Goal: Navigation & Orientation: Find specific page/section

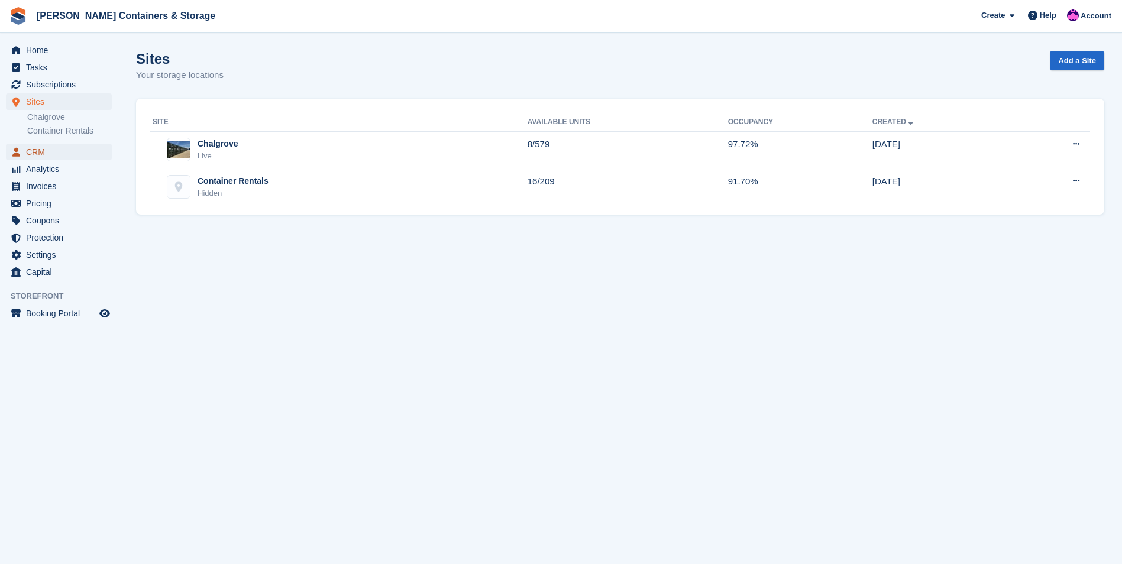
click at [36, 154] on span "CRM" at bounding box center [61, 152] width 71 height 17
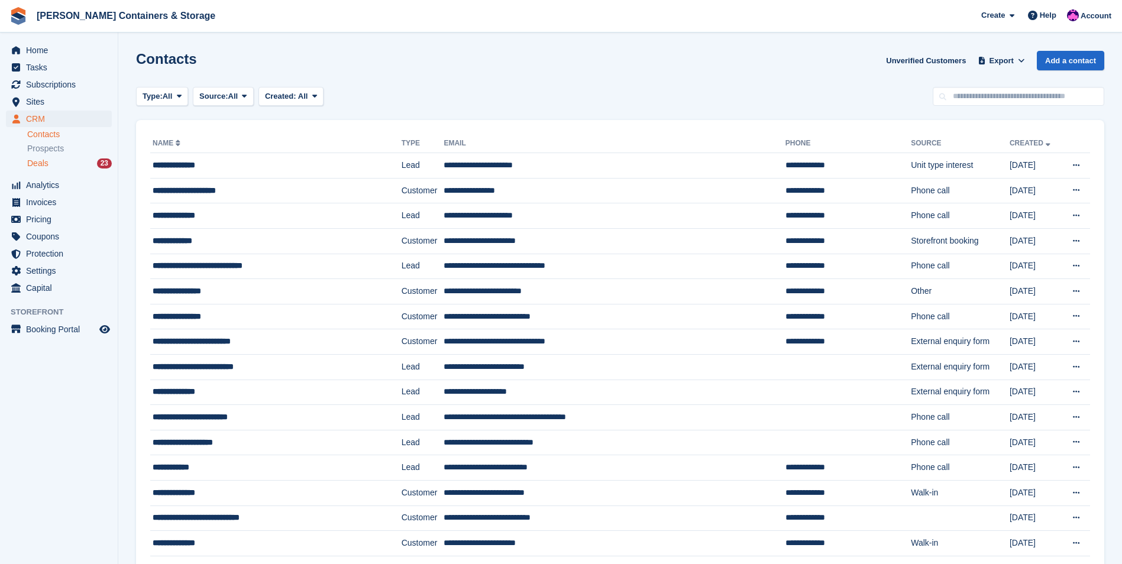
click at [69, 168] on div "Deals 23" at bounding box center [69, 163] width 85 height 11
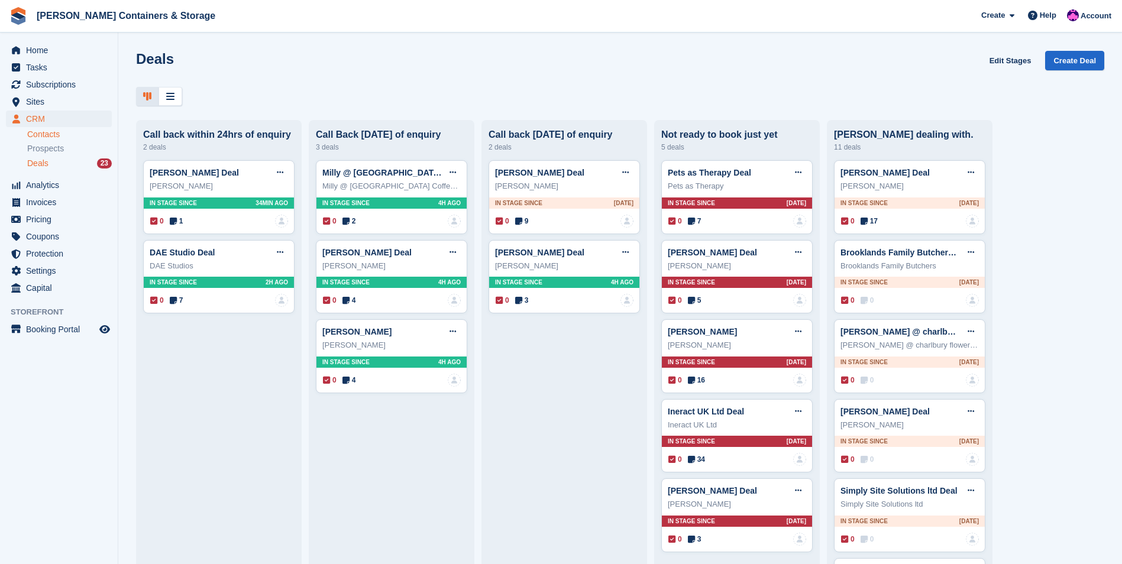
click at [46, 132] on link "Contacts" at bounding box center [69, 134] width 85 height 11
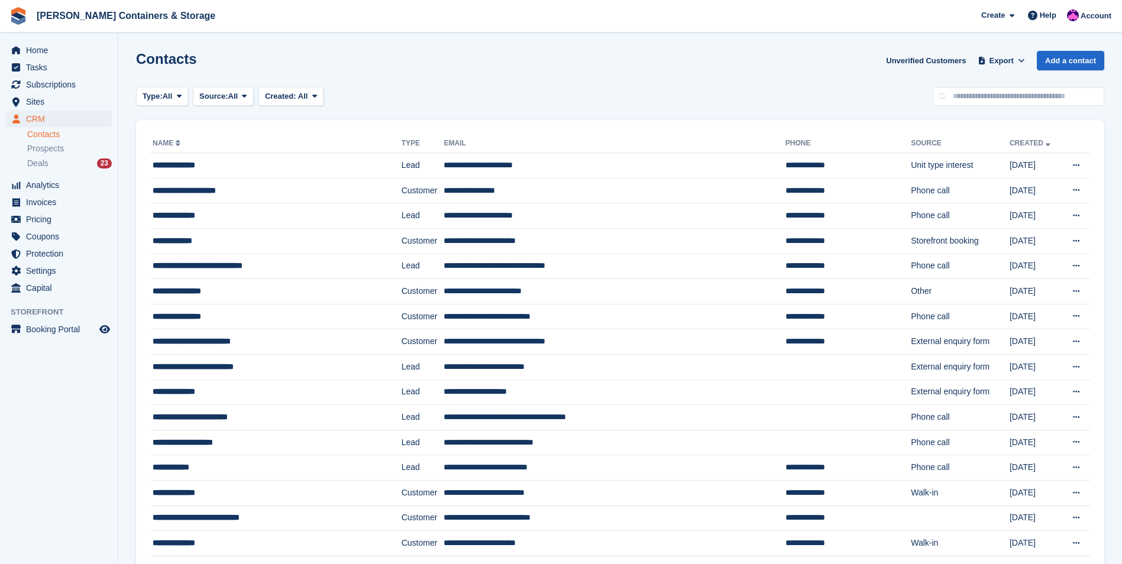
click at [1009, 83] on div "Contacts Unverified Customers Export Export Contacts Export a CSV of all Contac…" at bounding box center [620, 68] width 968 height 34
click at [1025, 97] on input "text" at bounding box center [1017, 97] width 171 height 20
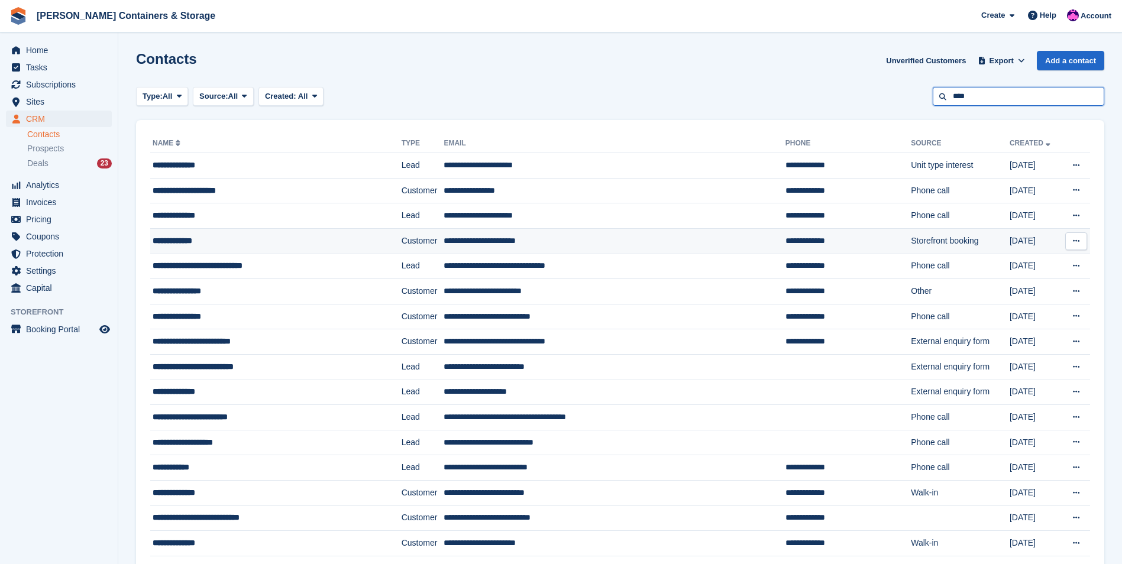
type input "****"
click at [350, 244] on div "**********" at bounding box center [258, 241] width 210 height 12
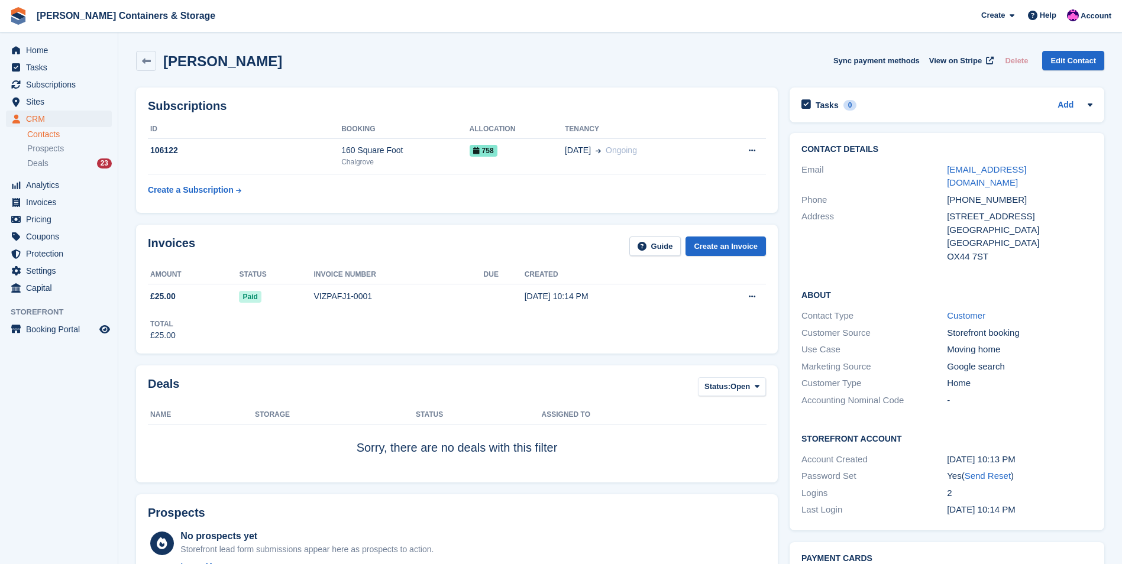
click at [48, 137] on link "Contacts" at bounding box center [69, 134] width 85 height 11
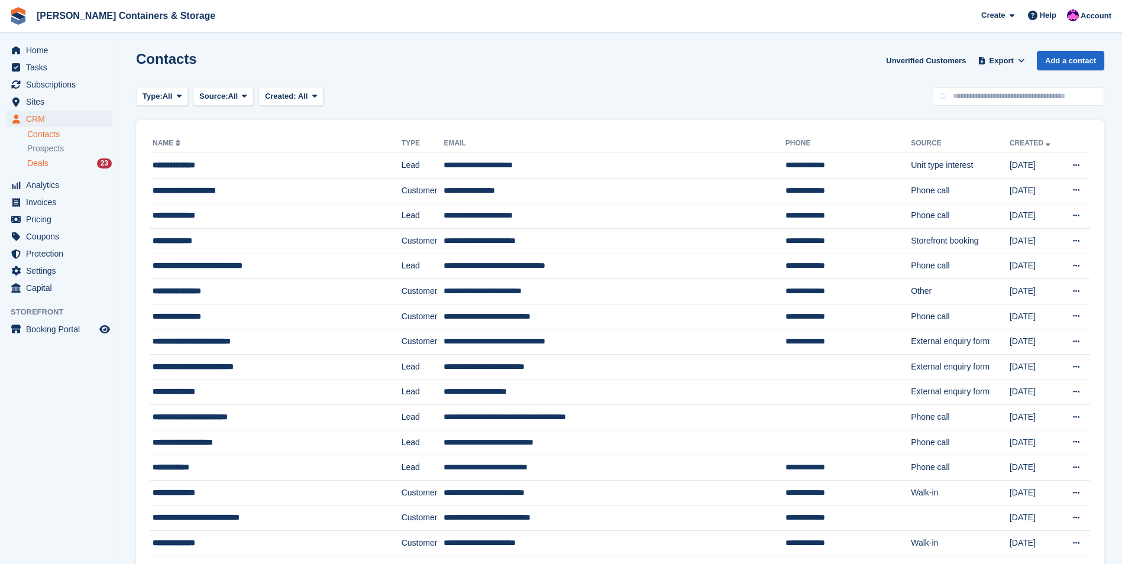
click at [66, 164] on div "Deals 23" at bounding box center [69, 163] width 85 height 11
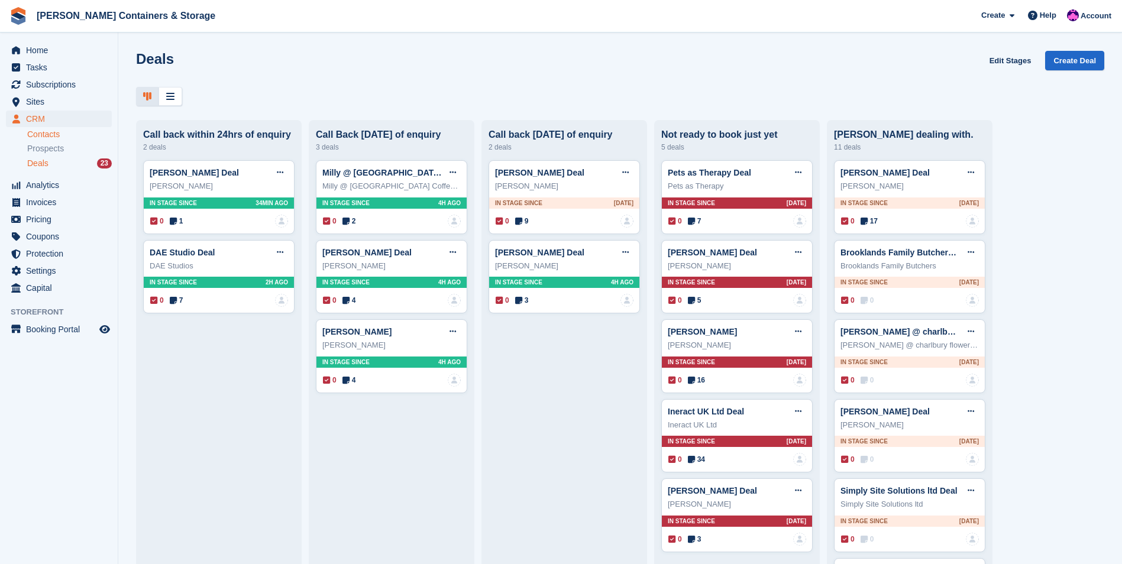
click at [43, 131] on link "Contacts" at bounding box center [69, 134] width 85 height 11
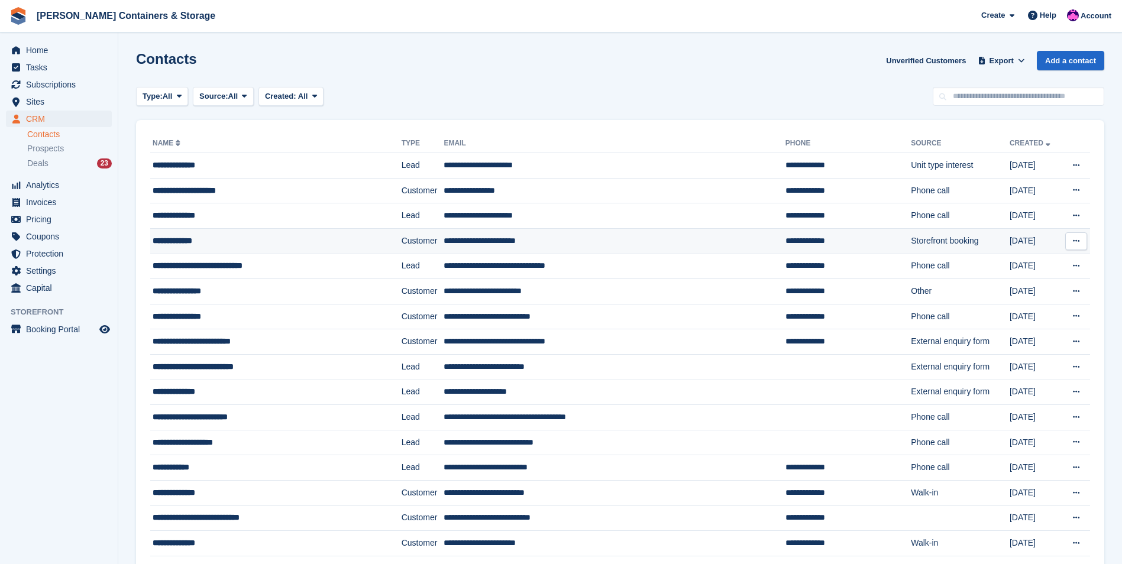
click at [1068, 239] on button at bounding box center [1076, 241] width 22 height 18
click at [911, 247] on td "Storefront booking" at bounding box center [959, 240] width 99 height 25
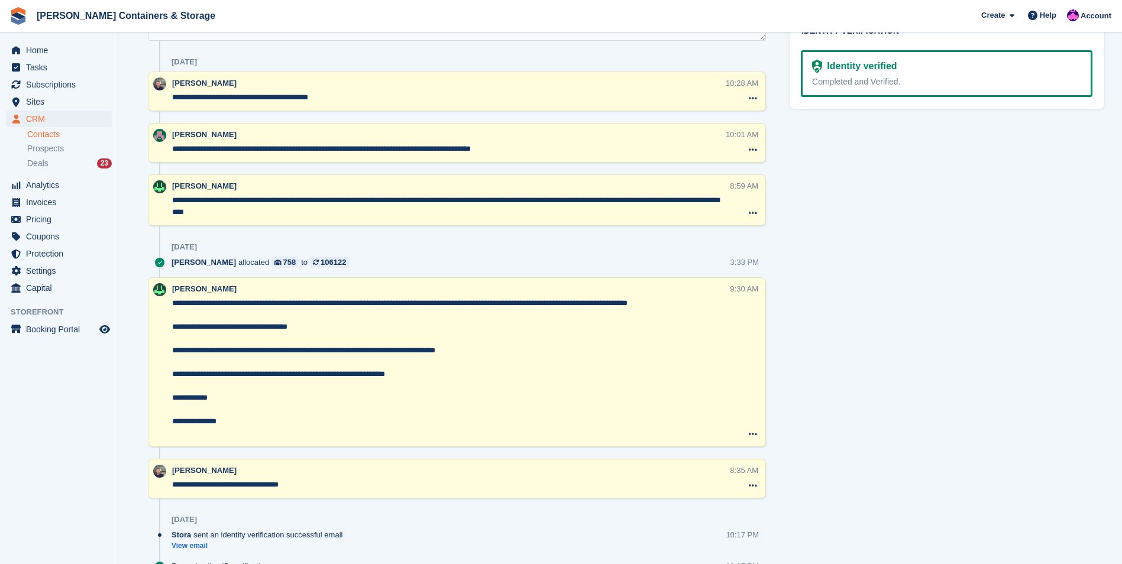
scroll to position [709, 0]
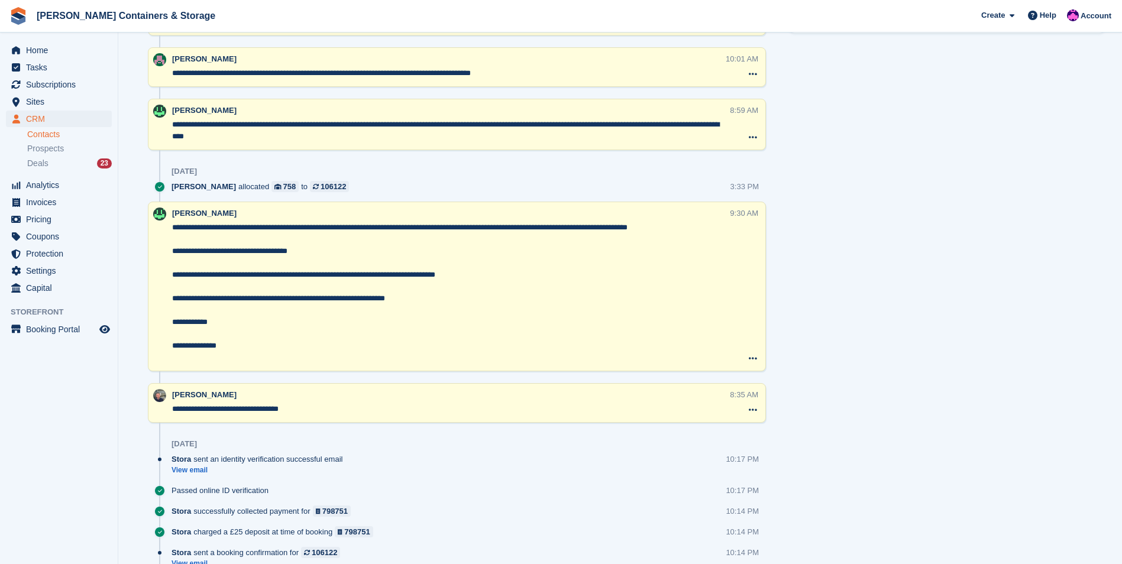
click at [969, 210] on div "Tasks 0 Add No tasks related to John Crayston Contact Details Email craystonj@g…" at bounding box center [946, 22] width 326 height 1300
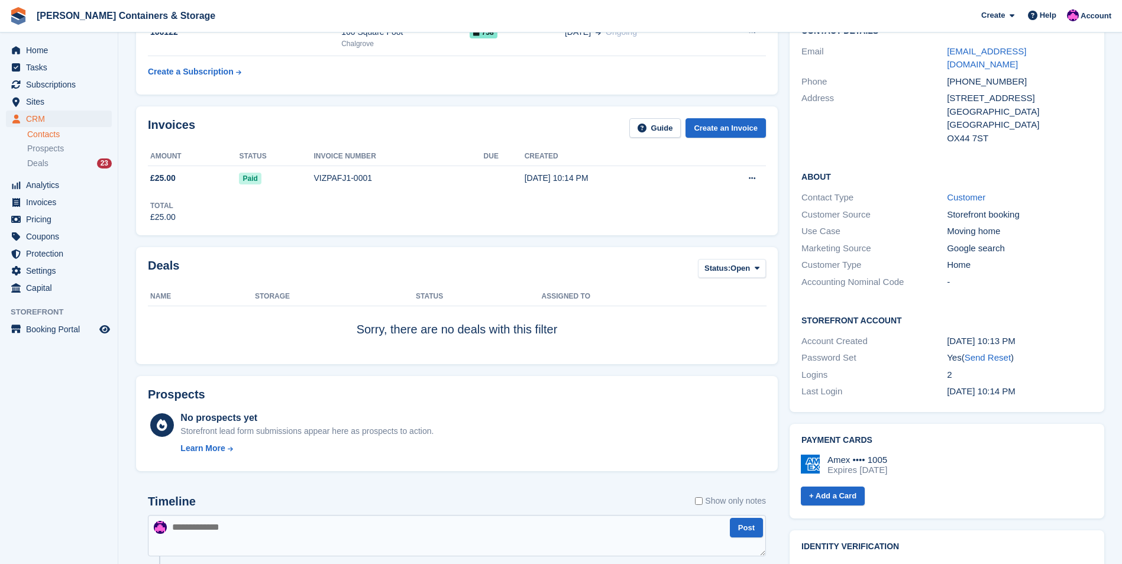
scroll to position [0, 0]
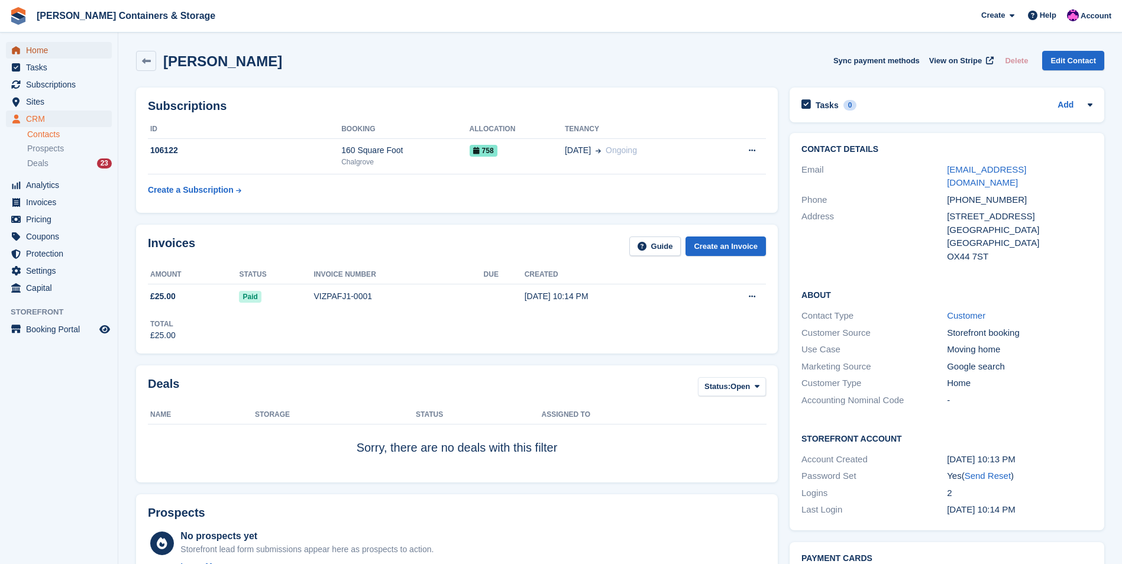
click at [24, 48] on link "Home" at bounding box center [59, 50] width 106 height 17
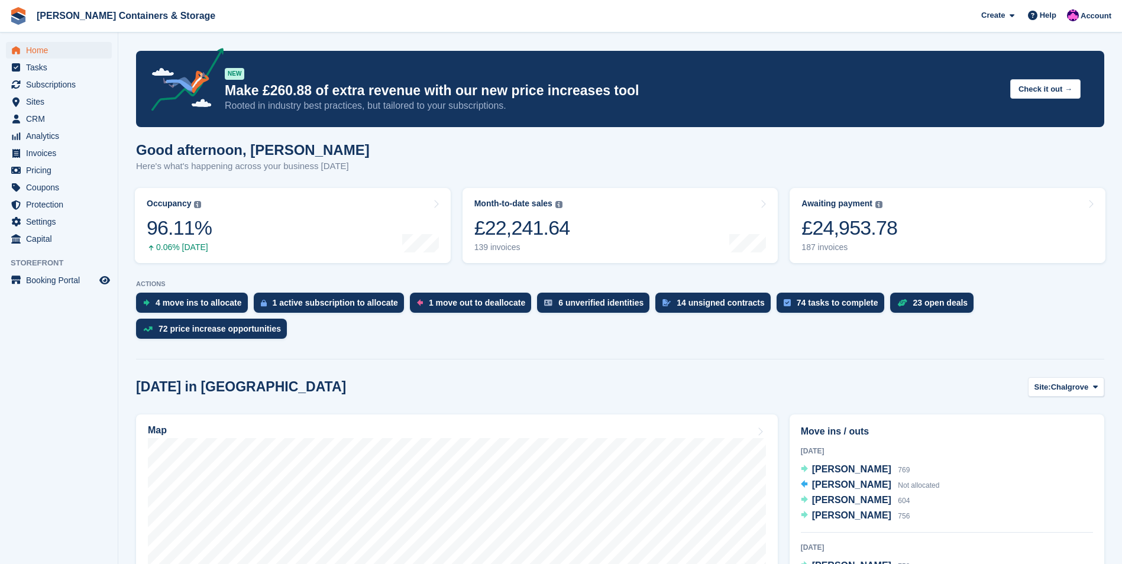
scroll to position [59, 0]
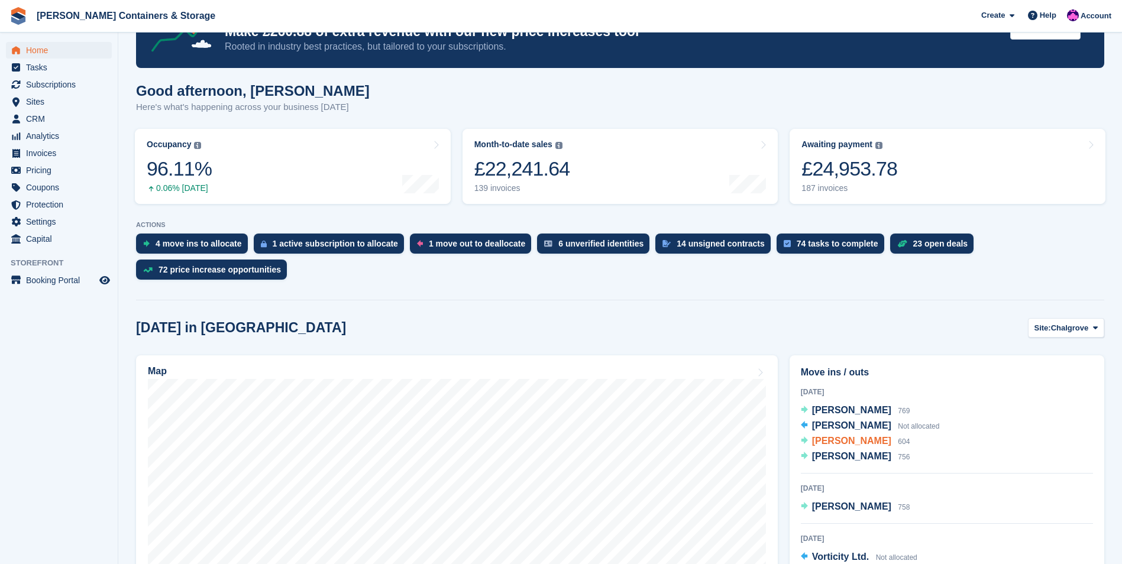
click at [867, 436] on span "[PERSON_NAME]" at bounding box center [851, 441] width 79 height 10
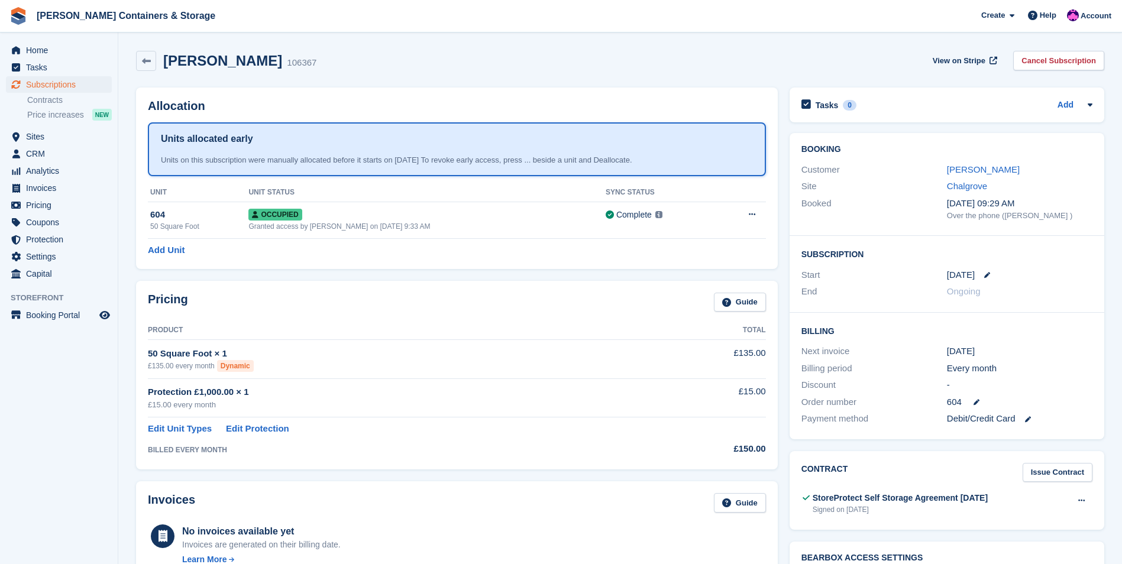
click at [983, 176] on div "[PERSON_NAME]" at bounding box center [1019, 170] width 145 height 14
click at [983, 173] on link "[PERSON_NAME]" at bounding box center [983, 169] width 73 height 10
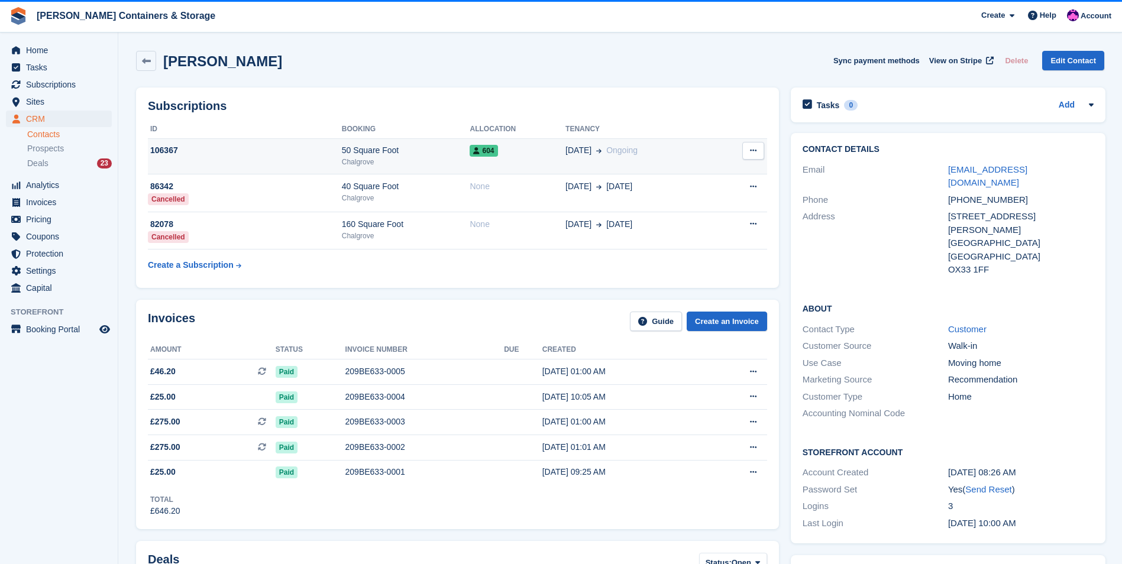
click at [572, 151] on span "05 Sep" at bounding box center [578, 150] width 26 height 12
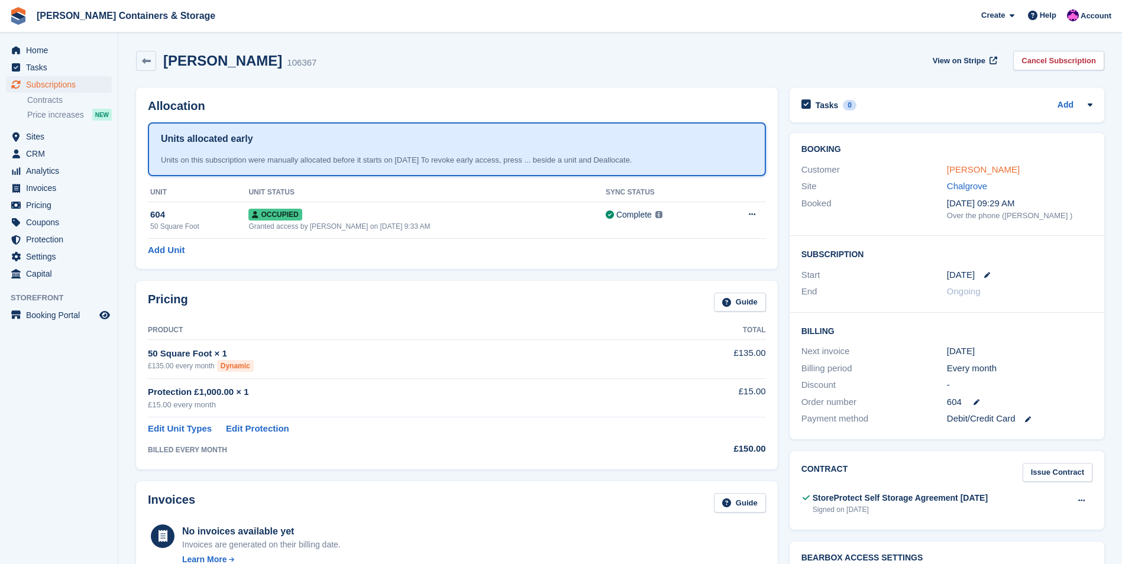
click at [965, 170] on link "[PERSON_NAME]" at bounding box center [983, 169] width 73 height 10
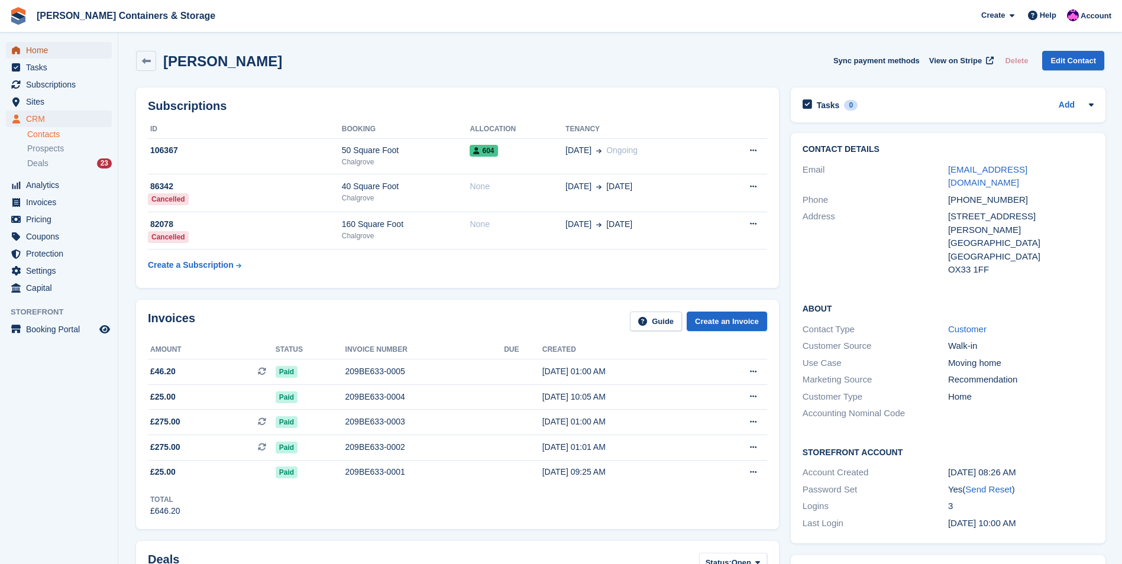
click at [37, 57] on span "Home" at bounding box center [61, 50] width 71 height 17
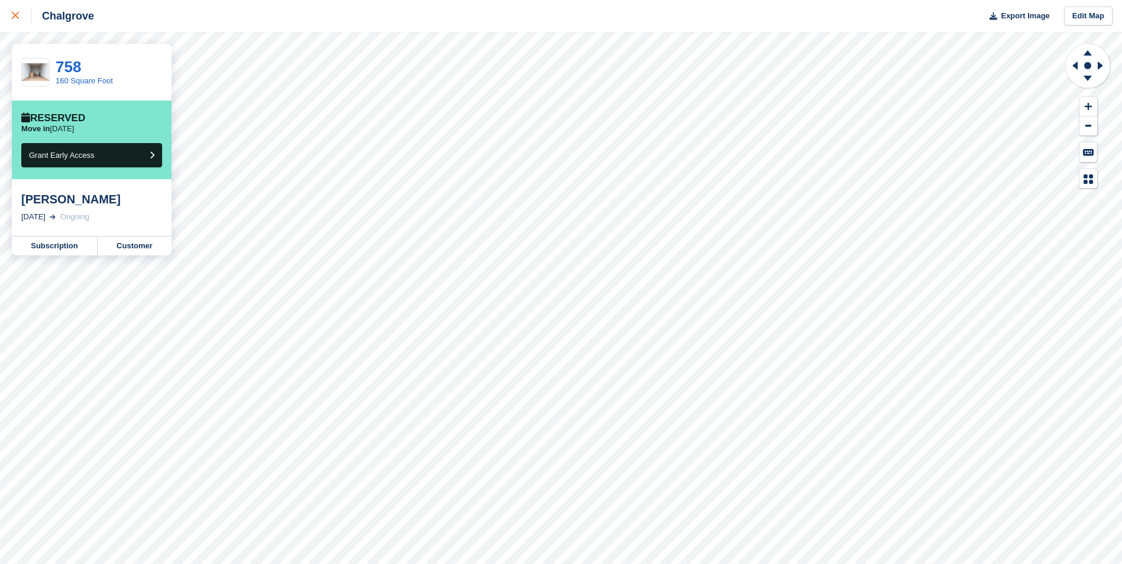
click at [14, 27] on link at bounding box center [15, 16] width 31 height 32
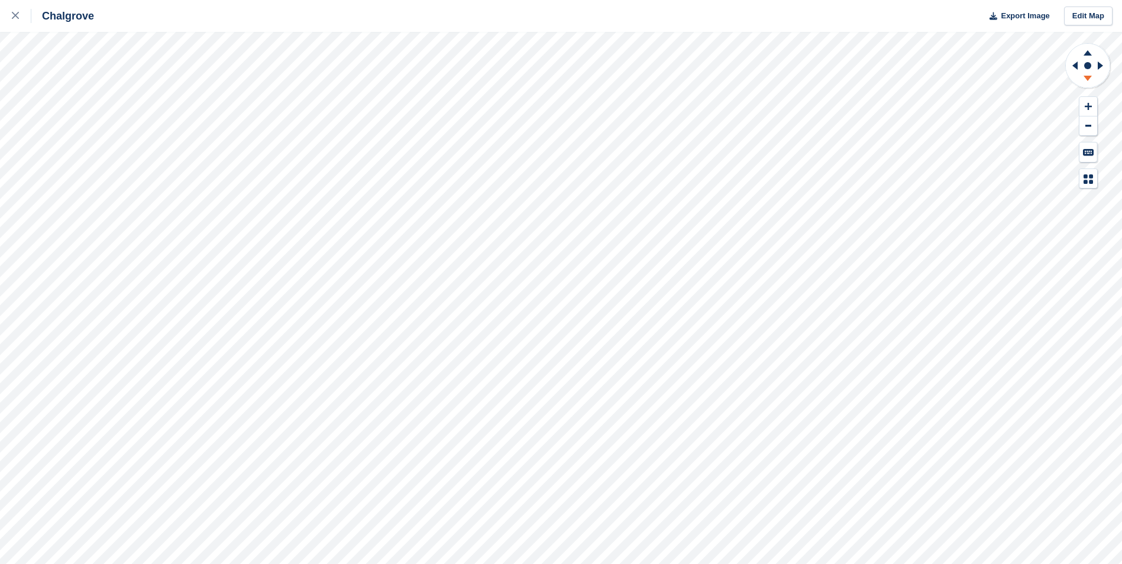
click at [1094, 77] on icon at bounding box center [1087, 80] width 31 height 15
click at [1090, 56] on icon at bounding box center [1087, 51] width 31 height 15
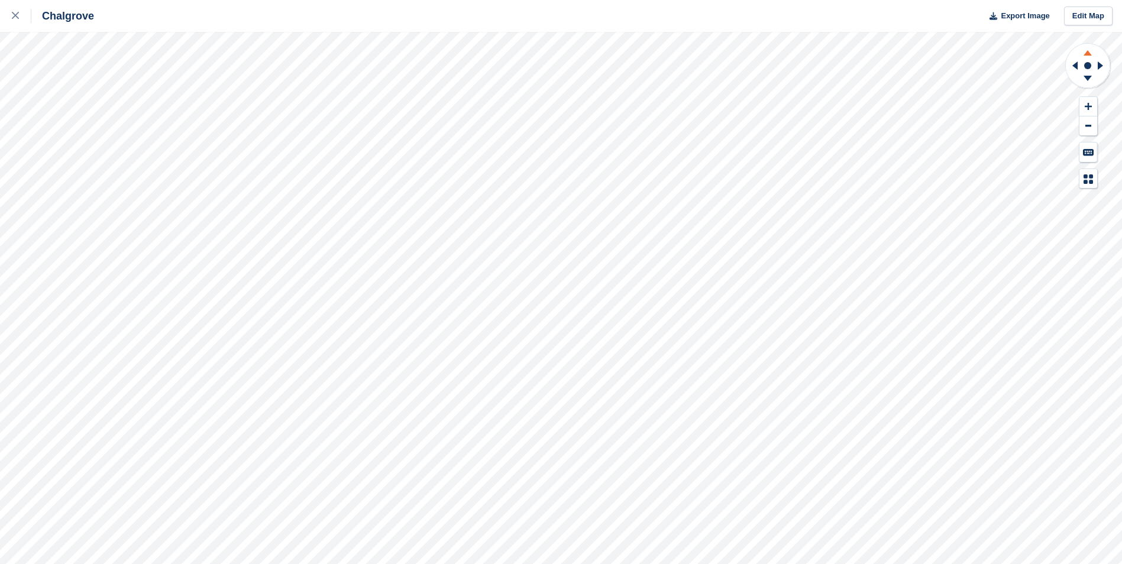
click at [1090, 56] on icon at bounding box center [1087, 51] width 31 height 15
click at [1096, 58] on icon at bounding box center [1101, 65] width 15 height 31
click at [1082, 62] on rect at bounding box center [1087, 66] width 14 height 14
click at [1088, 99] on button at bounding box center [1088, 107] width 18 height 20
click at [1074, 73] on icon at bounding box center [1072, 65] width 15 height 31
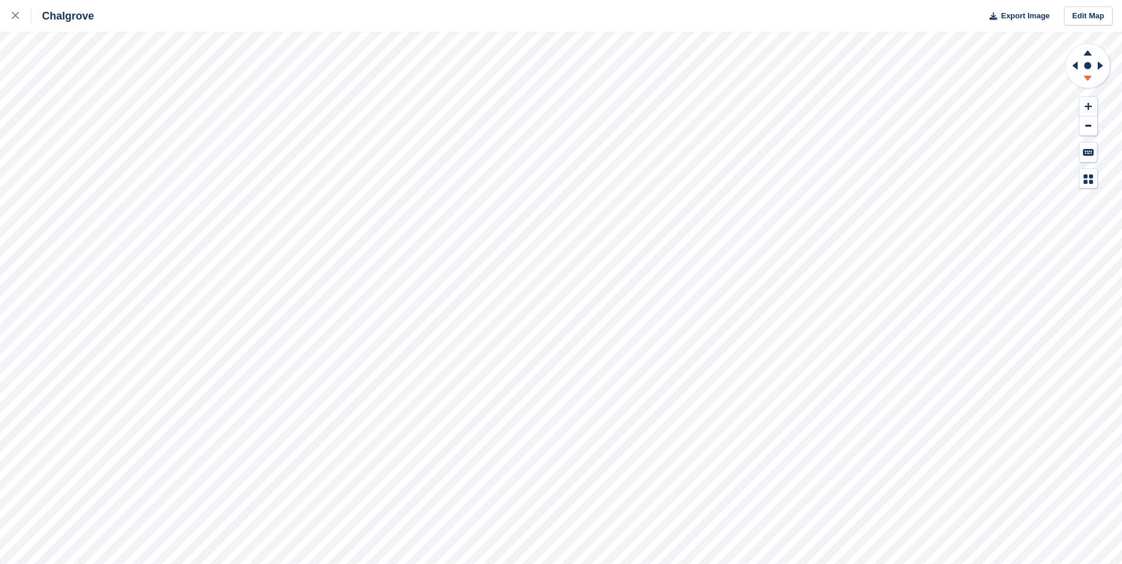
click at [1081, 82] on icon at bounding box center [1087, 80] width 31 height 15
